Goal: Task Accomplishment & Management: Manage account settings

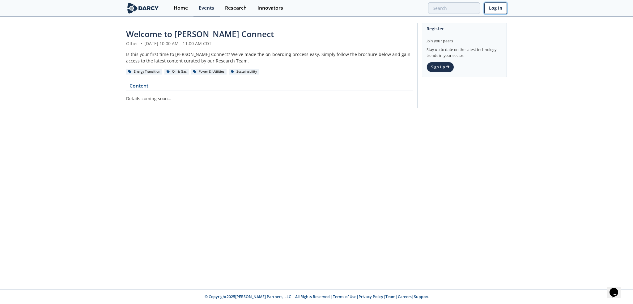
click at [495, 8] on link "Log In" at bounding box center [495, 7] width 23 height 11
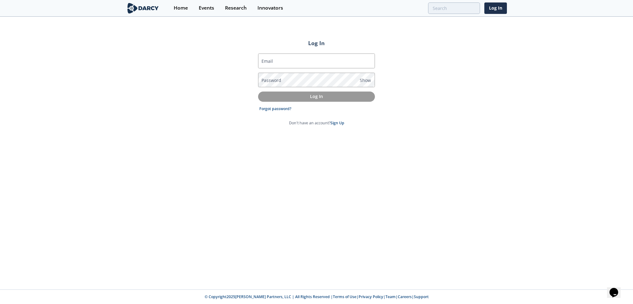
type input "[PERSON_NAME][EMAIL_ADDRESS][PERSON_NAME][DOMAIN_NAME]"
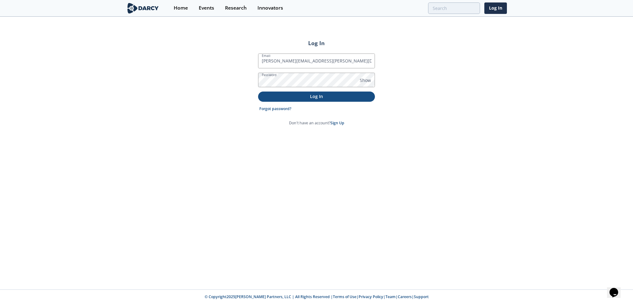
click at [327, 98] on p "Log In" at bounding box center [316, 96] width 108 height 6
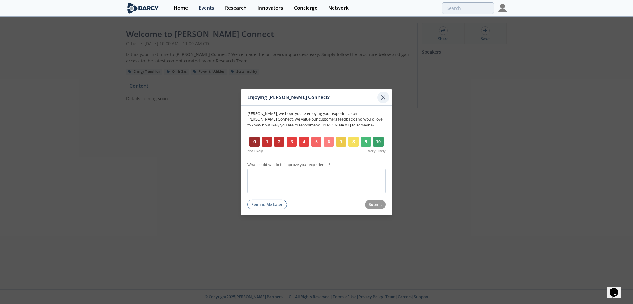
click at [384, 96] on icon at bounding box center [384, 97] width 4 height 4
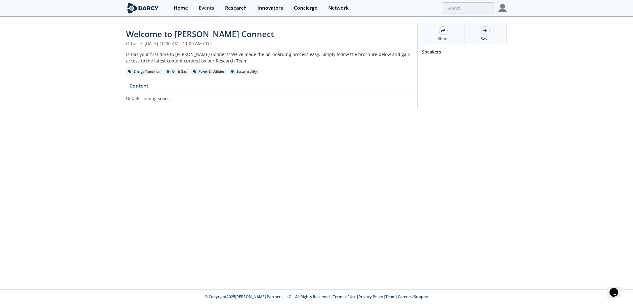
click at [197, 73] on div "Power & Utilities" at bounding box center [209, 72] width 36 height 6
click at [237, 71] on div "Sustainability" at bounding box center [244, 72] width 30 height 6
click at [502, 8] on img at bounding box center [502, 8] width 9 height 9
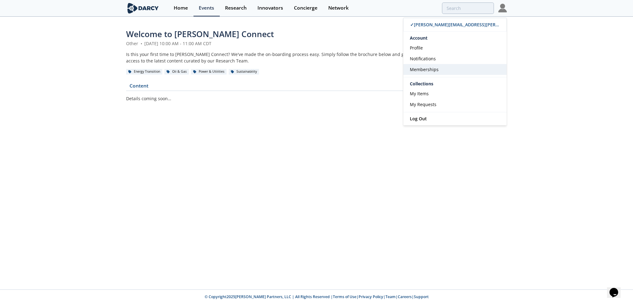
click at [430, 66] on link "Memberships" at bounding box center [454, 69] width 103 height 11
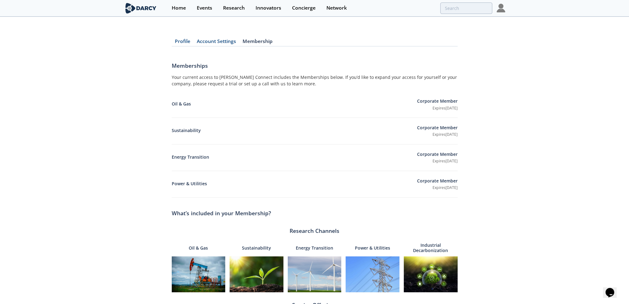
click at [225, 42] on link "Account Settings" at bounding box center [217, 42] width 46 height 7
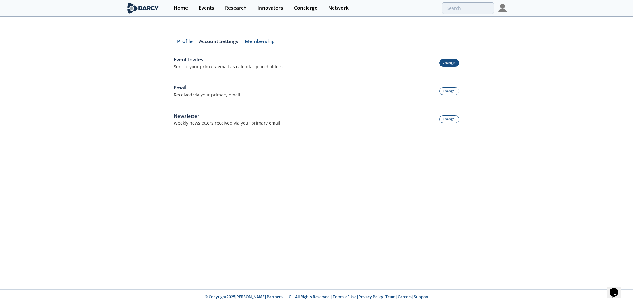
click at [447, 65] on button "Change" at bounding box center [449, 63] width 20 height 8
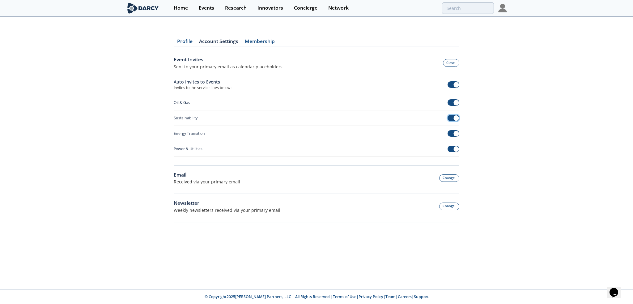
click at [451, 117] on span at bounding box center [454, 118] width 12 height 6
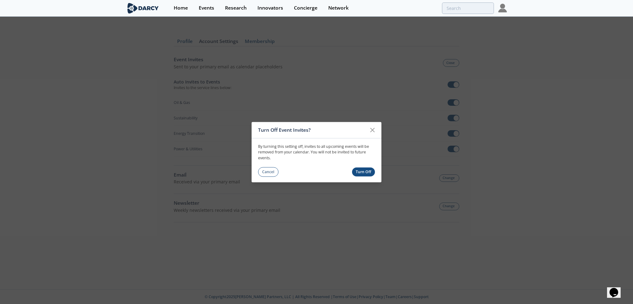
click at [365, 172] on button "Turn Off" at bounding box center [363, 172] width 23 height 9
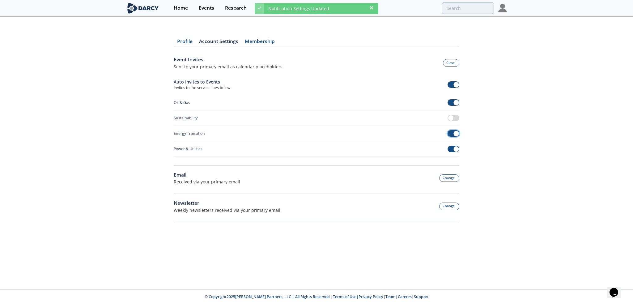
click at [453, 133] on span at bounding box center [454, 133] width 12 height 6
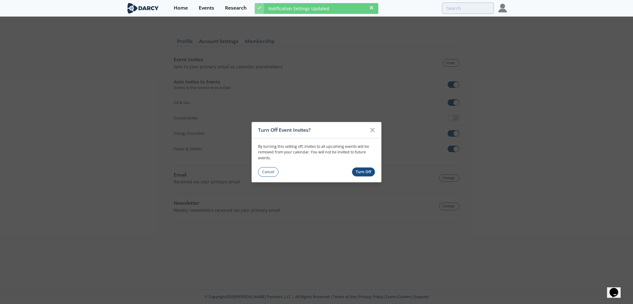
click at [371, 172] on button "Turn Off" at bounding box center [363, 172] width 23 height 9
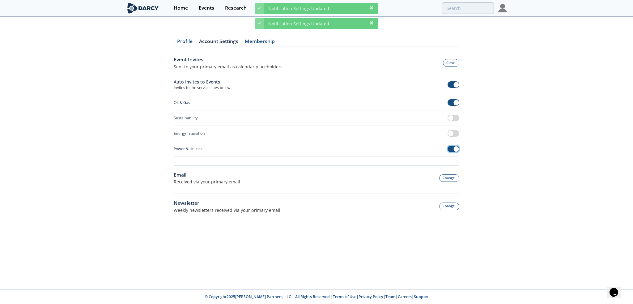
click at [449, 148] on span at bounding box center [454, 149] width 12 height 6
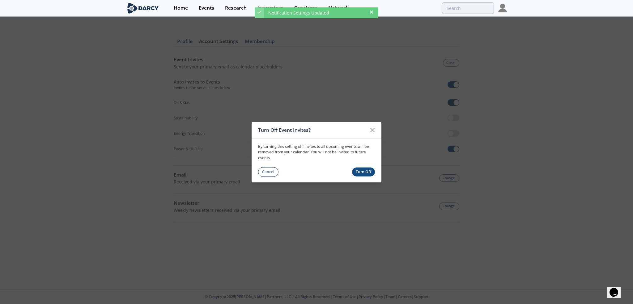
click at [364, 172] on button "Turn Off" at bounding box center [363, 172] width 23 height 9
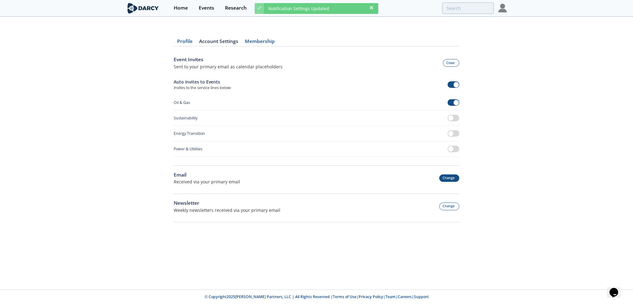
click at [444, 175] on button "Change" at bounding box center [449, 178] width 20 height 8
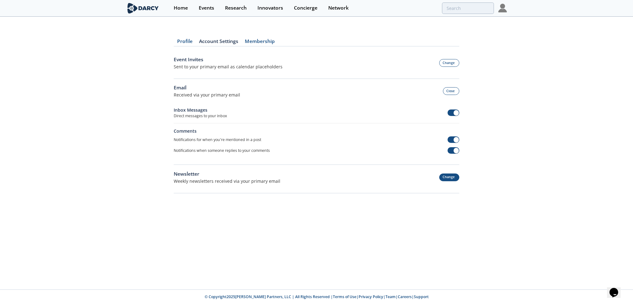
click at [444, 177] on button "Change" at bounding box center [449, 177] width 20 height 8
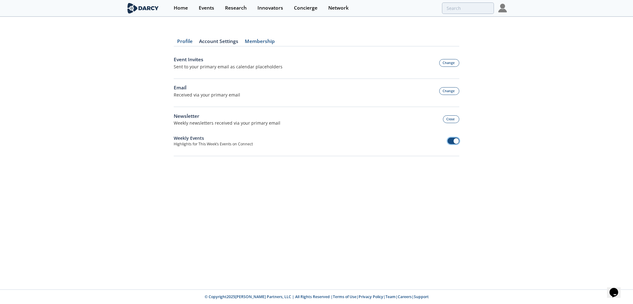
click at [450, 140] on span at bounding box center [454, 141] width 12 height 6
click at [448, 119] on button "Close" at bounding box center [451, 119] width 17 height 8
click at [450, 63] on button "Change" at bounding box center [449, 63] width 20 height 8
